Goal: Information Seeking & Learning: Learn about a topic

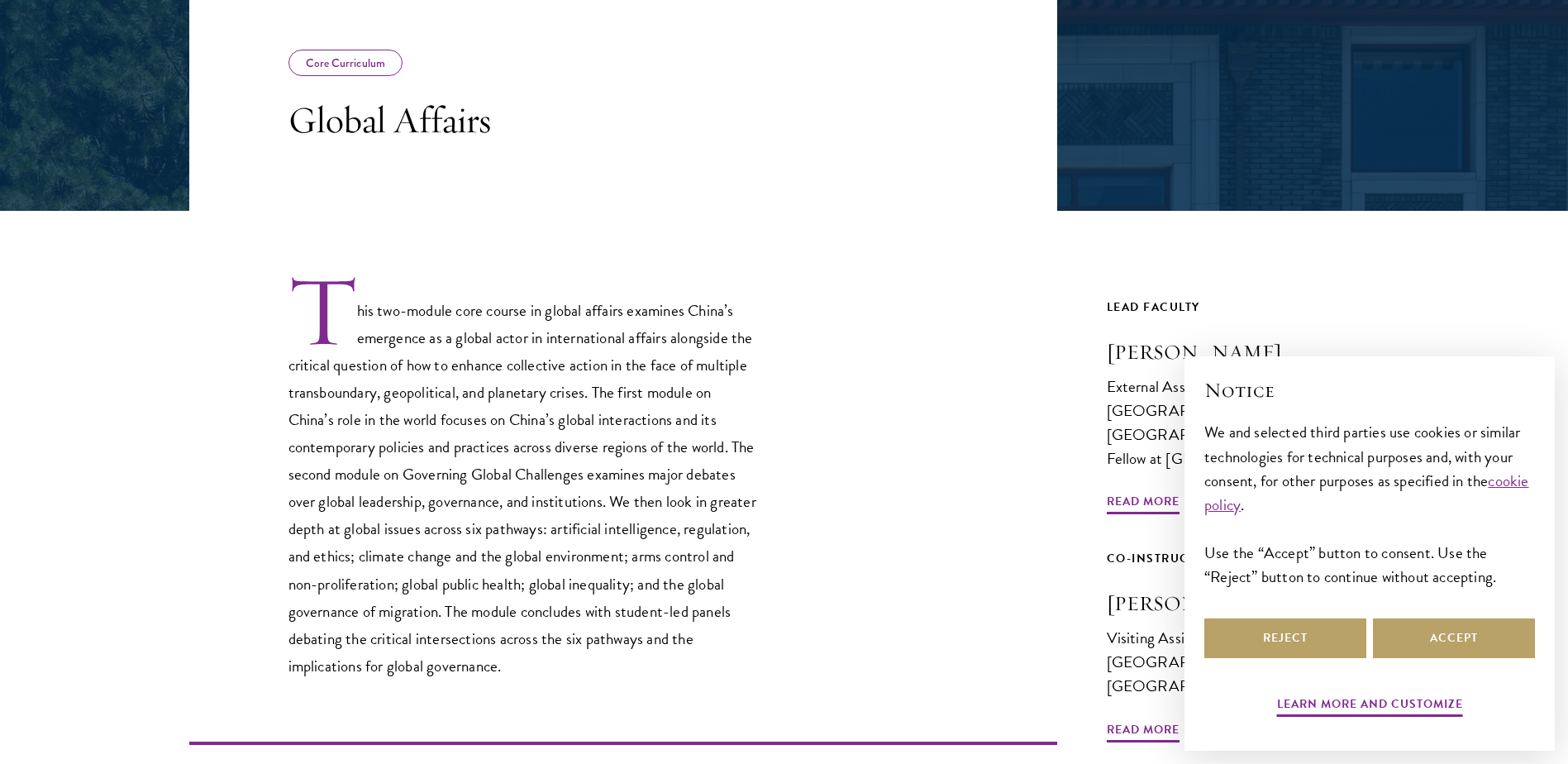
scroll to position [330, 0]
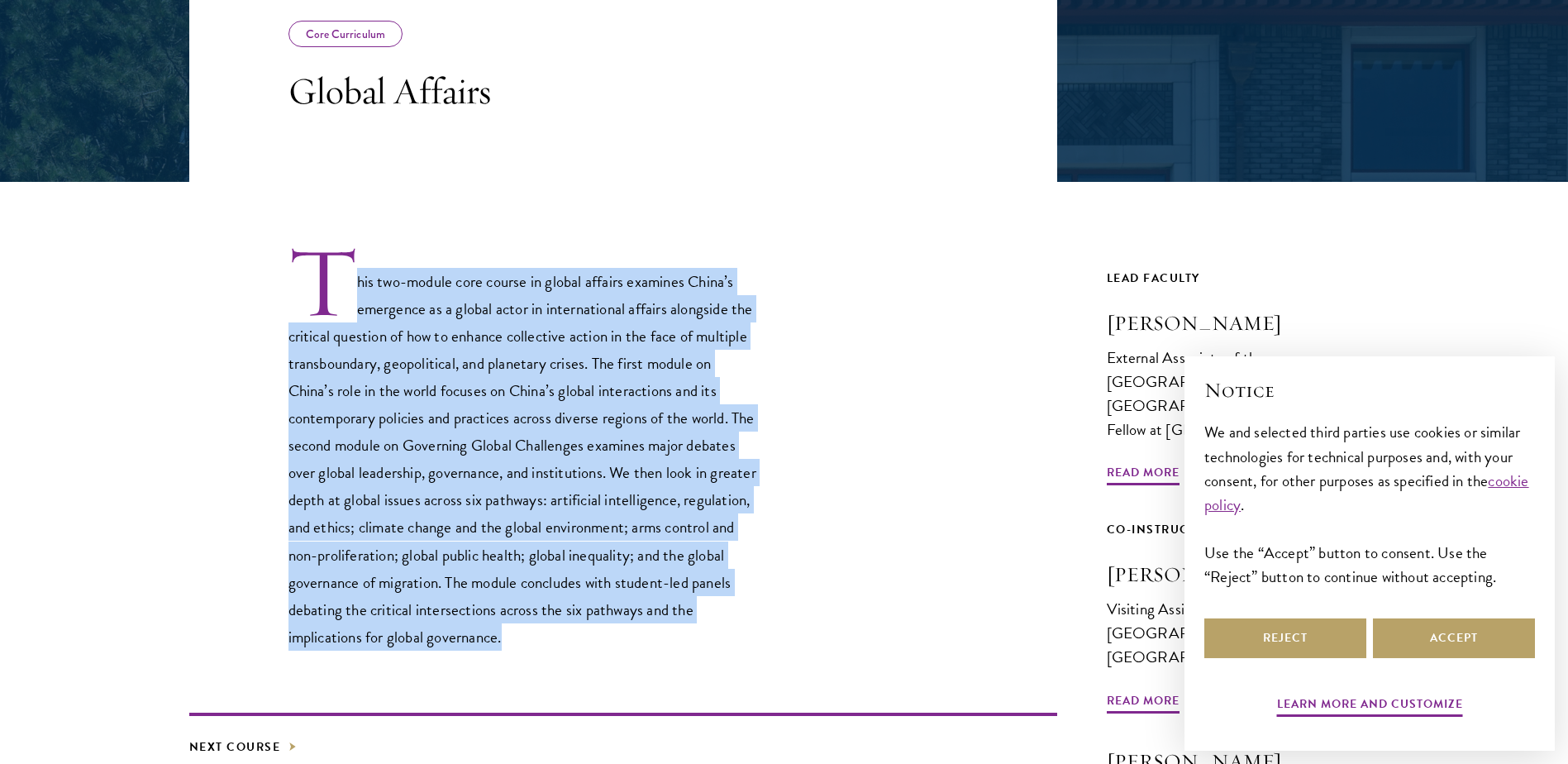
drag, startPoint x: 272, startPoint y: 256, endPoint x: 755, endPoint y: 634, distance: 613.3
click at [755, 634] on div "This two-module core course in global affairs examines China’s emergence as a g…" at bounding box center [622, 446] width 868 height 406
drag, startPoint x: 755, startPoint y: 634, endPoint x: 598, endPoint y: 625, distance: 157.3
click at [599, 625] on p "This two-module core course in global affairs examines China’s emergence as a g…" at bounding box center [524, 446] width 471 height 406
drag, startPoint x: 554, startPoint y: 607, endPoint x: 277, endPoint y: 283, distance: 426.3
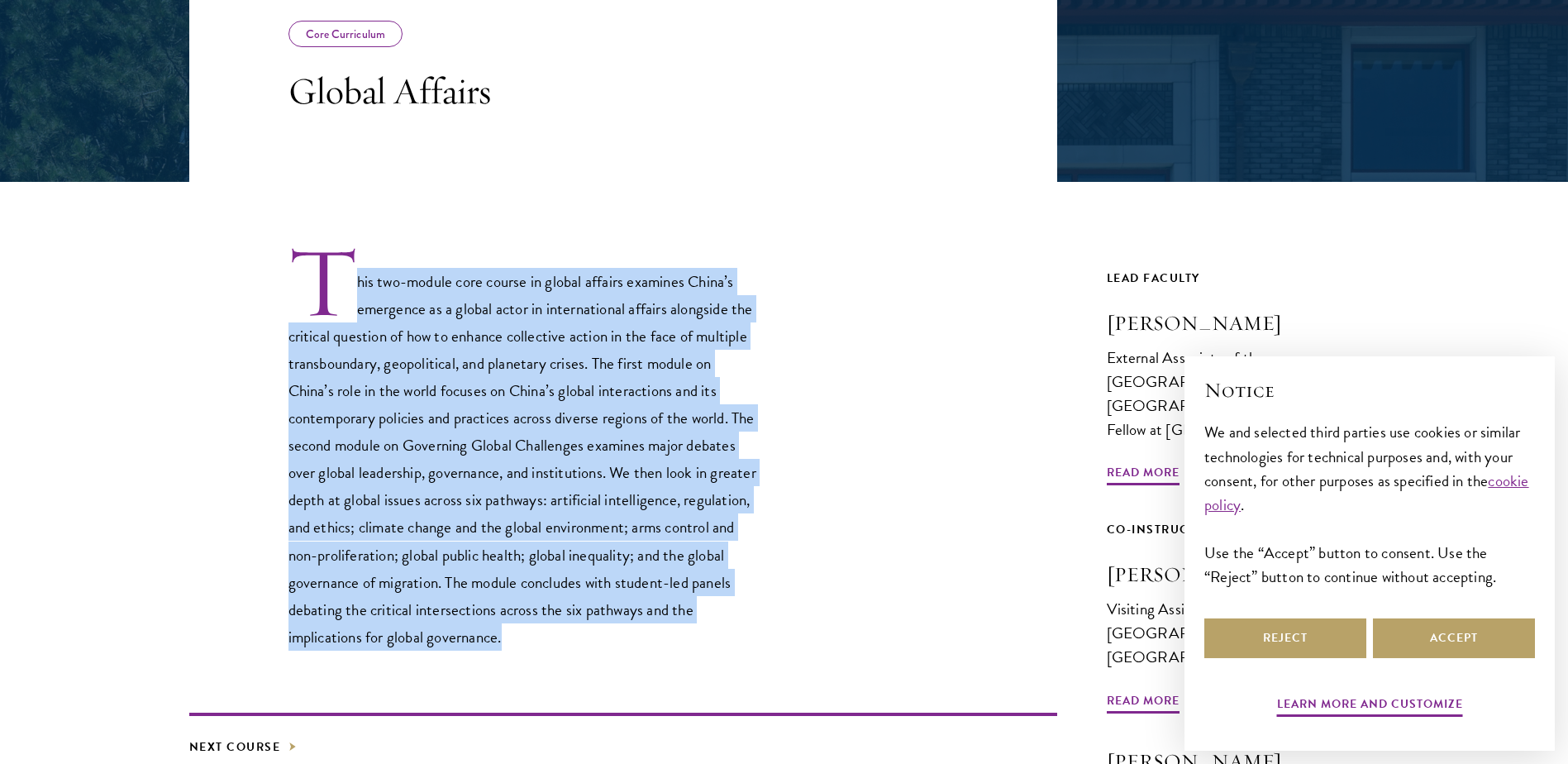
click at [277, 283] on div "This two-module core course in global affairs examines China’s emergence as a g…" at bounding box center [622, 446] width 868 height 406
drag, startPoint x: 277, startPoint y: 283, endPoint x: 260, endPoint y: 310, distance: 31.9
click at [261, 310] on div "This two-module core course in global affairs examines China’s emergence as a g…" at bounding box center [622, 446] width 868 height 406
drag, startPoint x: 315, startPoint y: 286, endPoint x: 669, endPoint y: 643, distance: 502.8
click at [669, 643] on p "This two-module core course in global affairs examines China’s emergence as a g…" at bounding box center [524, 446] width 471 height 406
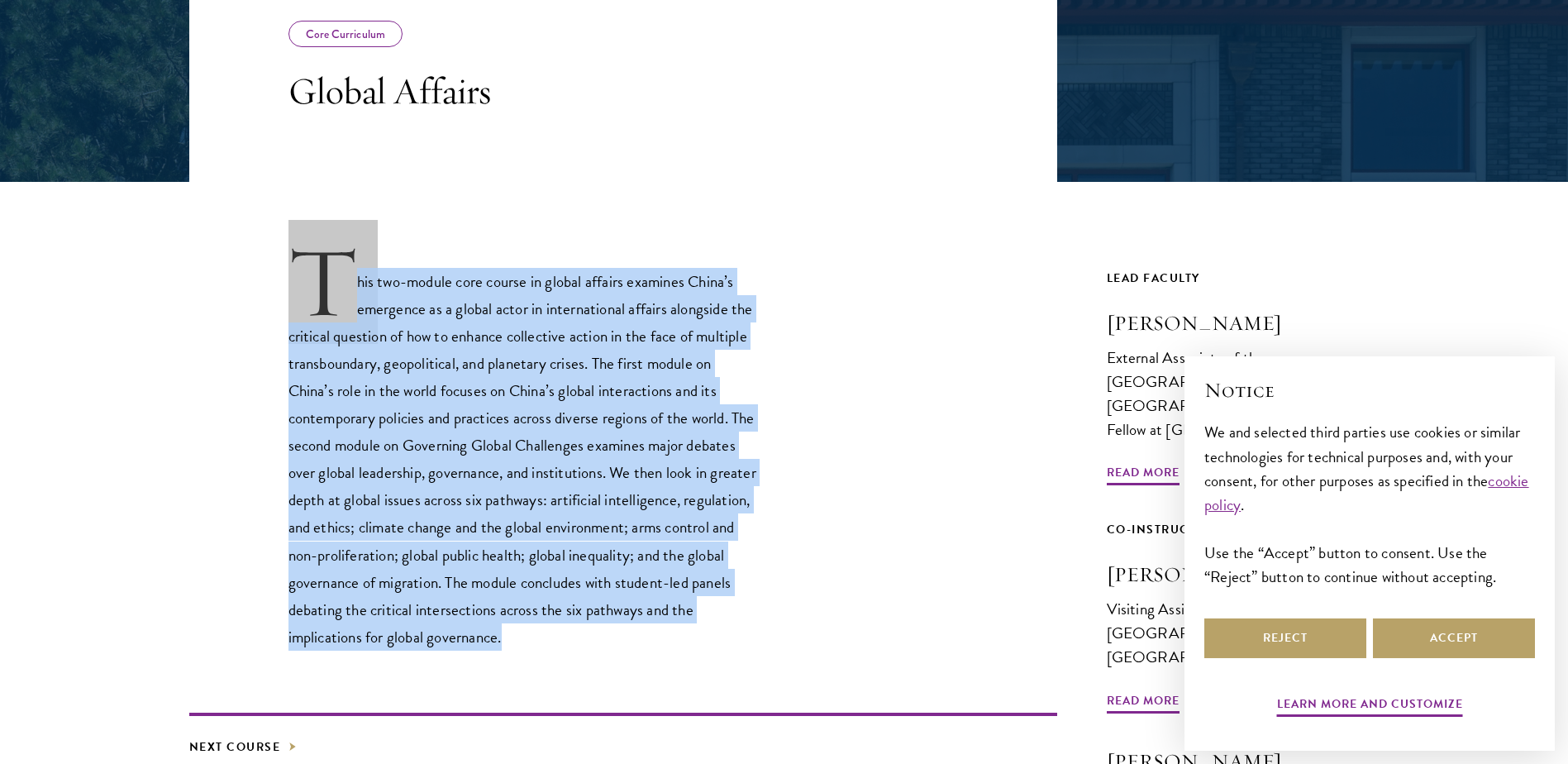
click at [669, 643] on p "This two-module core course in global affairs examines China’s emergence as a g…" at bounding box center [524, 446] width 471 height 406
drag, startPoint x: 531, startPoint y: 608, endPoint x: 230, endPoint y: 290, distance: 437.9
click at [230, 290] on div "This two-module core course in global affairs examines China’s emergence as a g…" at bounding box center [622, 446] width 868 height 406
drag, startPoint x: 230, startPoint y: 290, endPoint x: 263, endPoint y: 425, distance: 139.0
click at [263, 425] on div "This two-module core course in global affairs examines China’s emergence as a g…" at bounding box center [622, 446] width 868 height 406
